Goal: Entertainment & Leisure: Consume media (video, audio)

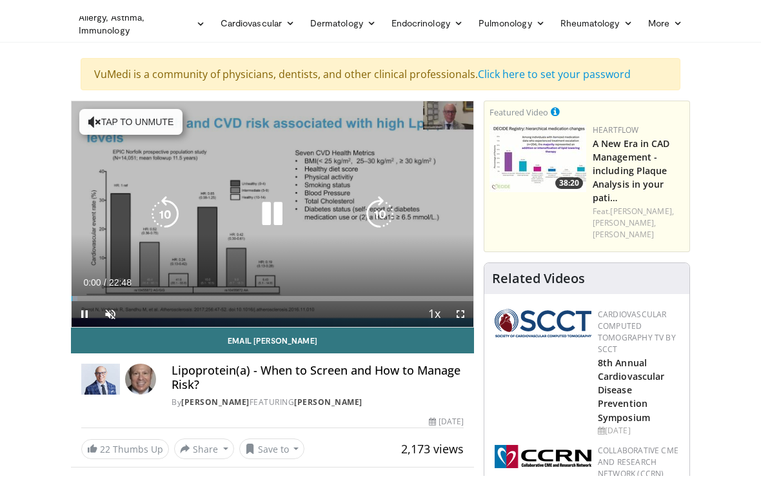
scroll to position [15, 0]
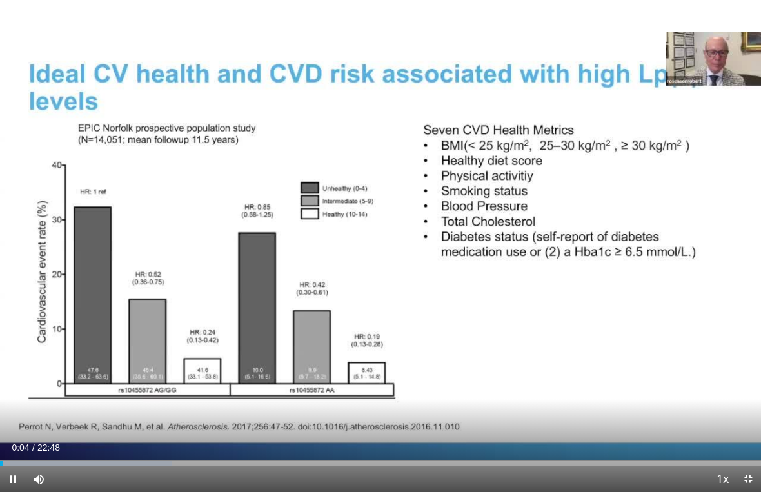
click at [83, 19] on div "10 seconds Tap to unmute" at bounding box center [380, 246] width 761 height 492
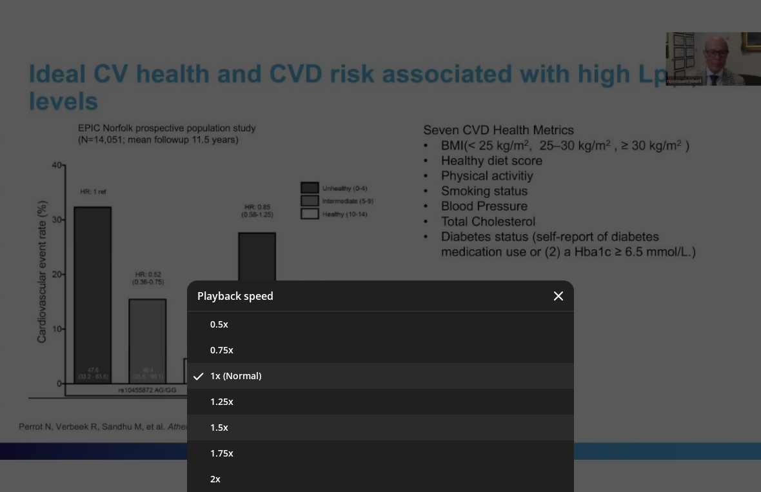
click at [249, 425] on button "1.5x" at bounding box center [380, 428] width 387 height 26
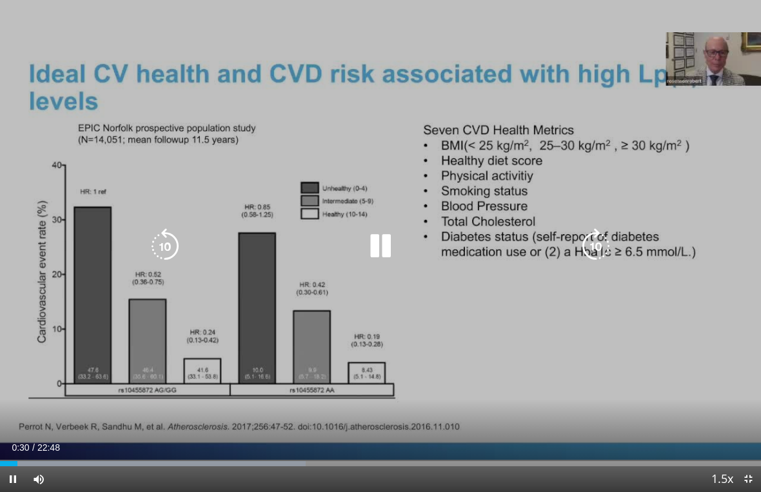
click at [629, 186] on div "10 seconds Tap to unmute" at bounding box center [380, 246] width 761 height 492
click at [387, 239] on icon "Video Player" at bounding box center [380, 246] width 36 height 36
click at [373, 243] on icon "Video Player" at bounding box center [380, 246] width 36 height 36
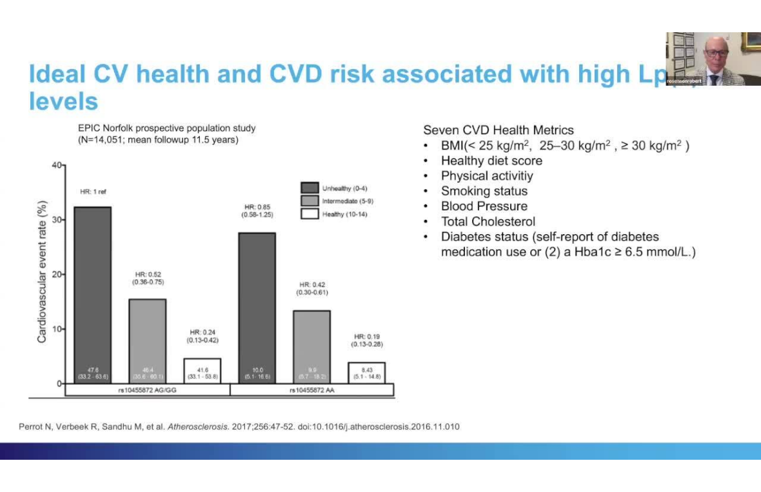
click at [371, 260] on icon "Video Player" at bounding box center [380, 246] width 36 height 36
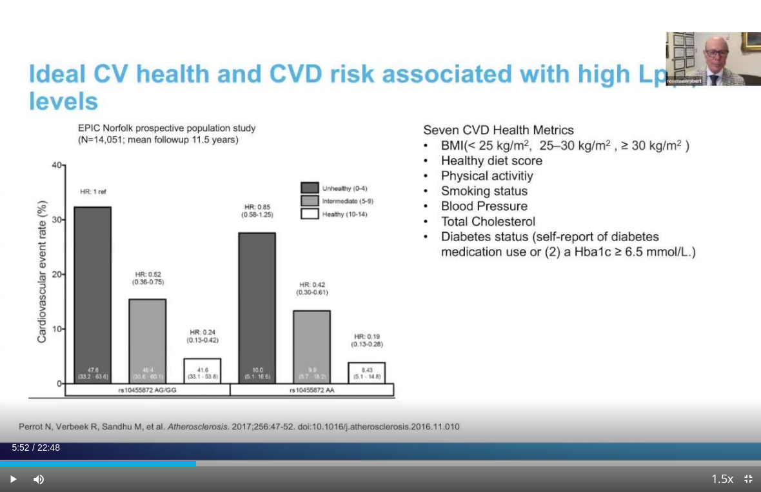
click at [363, 255] on div "10 seconds Tap to unmute" at bounding box center [380, 246] width 761 height 492
click at [434, 205] on div "10 seconds Tap to unmute" at bounding box center [380, 246] width 761 height 492
click at [491, 166] on div "10 seconds Tap to unmute" at bounding box center [380, 246] width 761 height 492
click at [427, 259] on div "10 seconds Tap to unmute" at bounding box center [380, 246] width 761 height 492
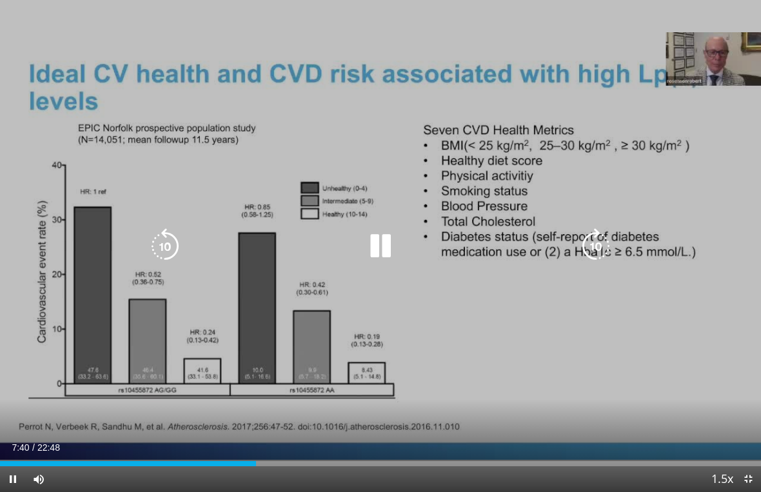
click at [392, 246] on icon "Video Player" at bounding box center [380, 246] width 36 height 36
click at [154, 242] on icon "Video Player" at bounding box center [165, 246] width 36 height 36
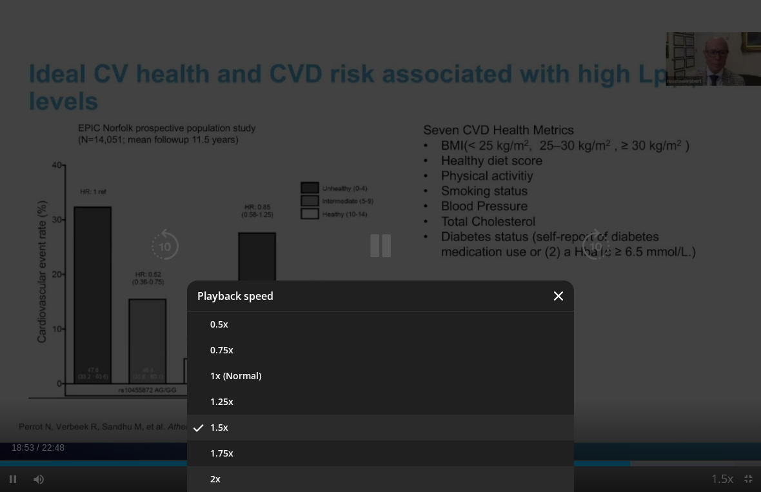
click at [235, 459] on button "2x" at bounding box center [380, 479] width 387 height 26
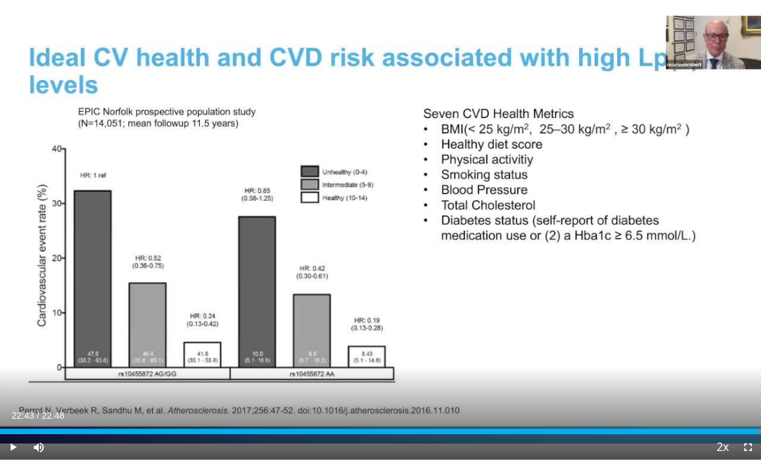
scroll to position [413, 0]
